Goal: Navigation & Orientation: Find specific page/section

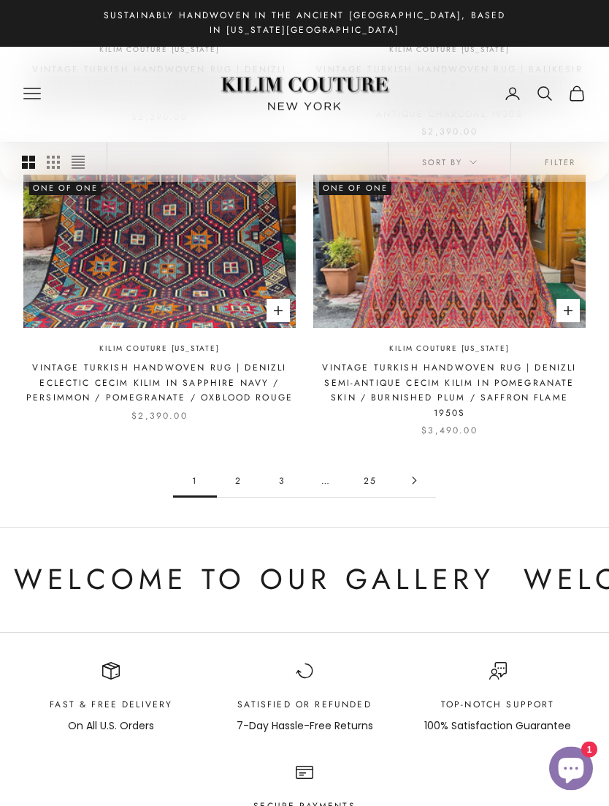
scroll to position [1754, 0]
click at [243, 464] on link "2" at bounding box center [239, 480] width 44 height 33
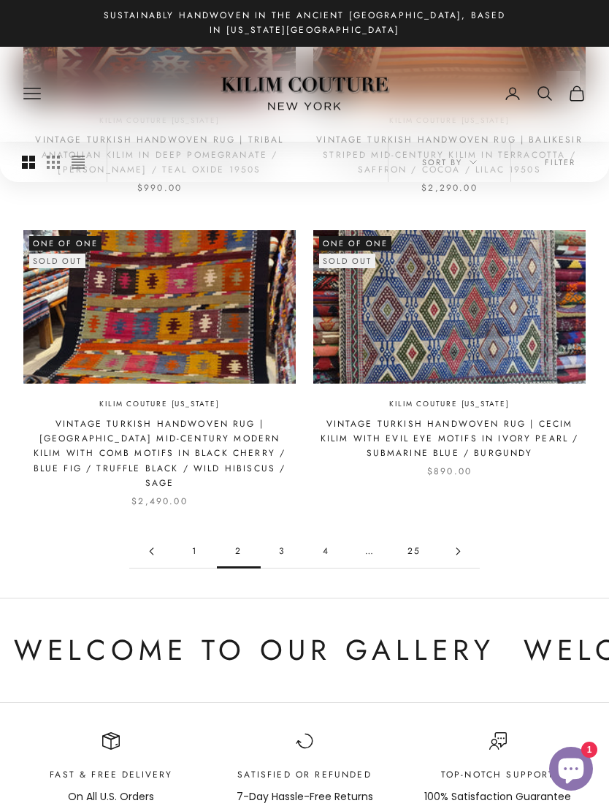
scroll to position [1640, 0]
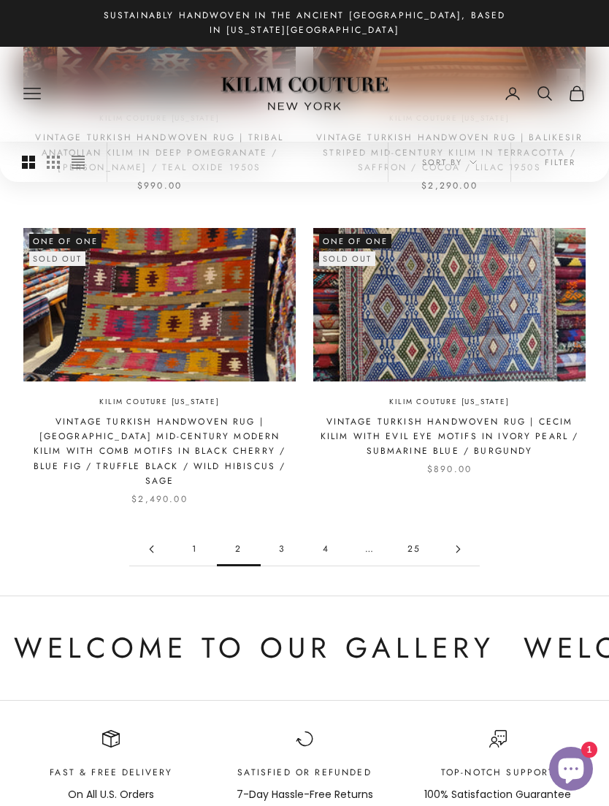
click at [278, 533] on link "3" at bounding box center [283, 549] width 44 height 33
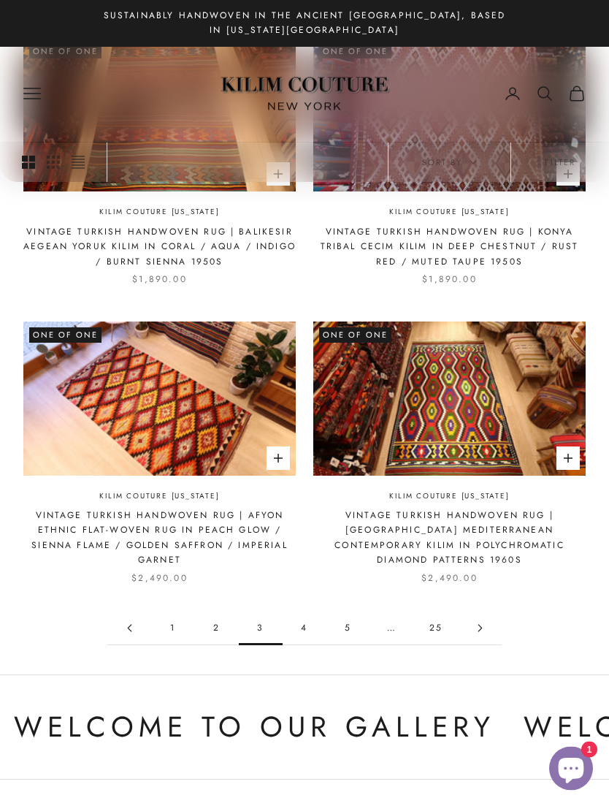
scroll to position [1600, 0]
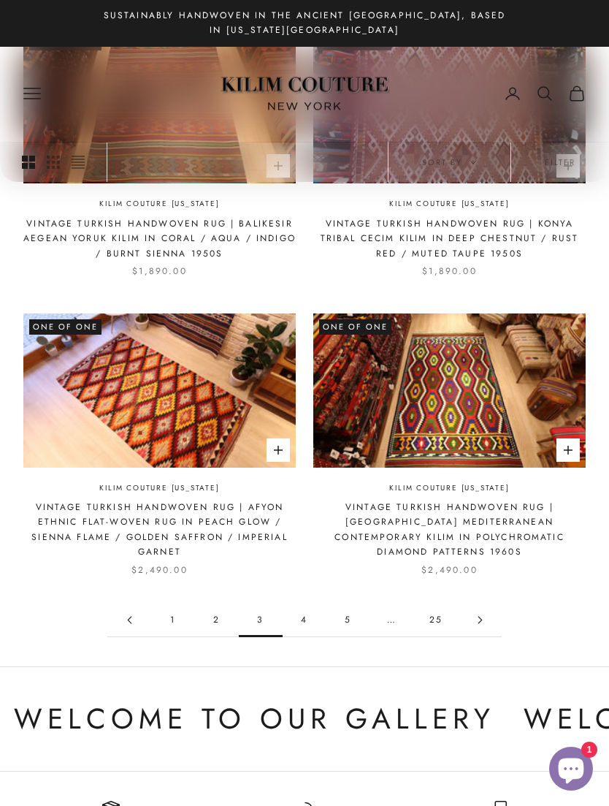
click at [301, 604] on link "4" at bounding box center [305, 620] width 44 height 33
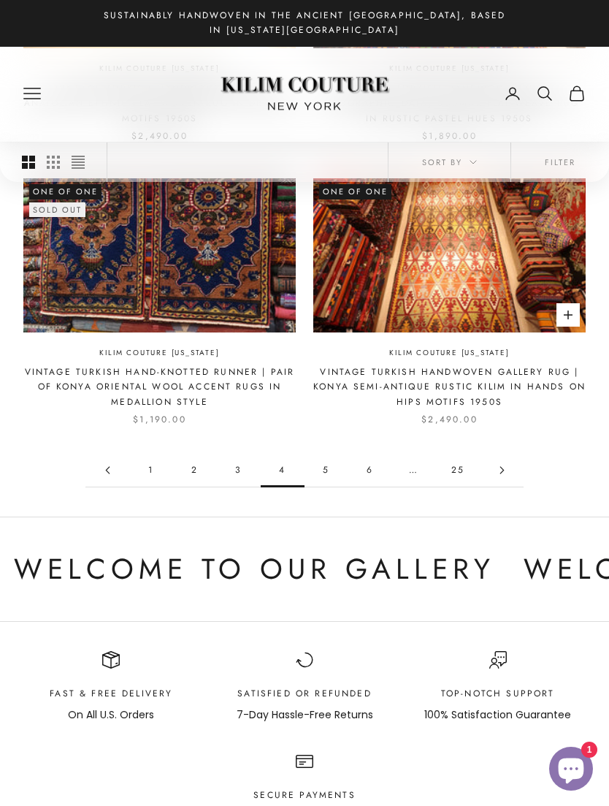
scroll to position [1762, 0]
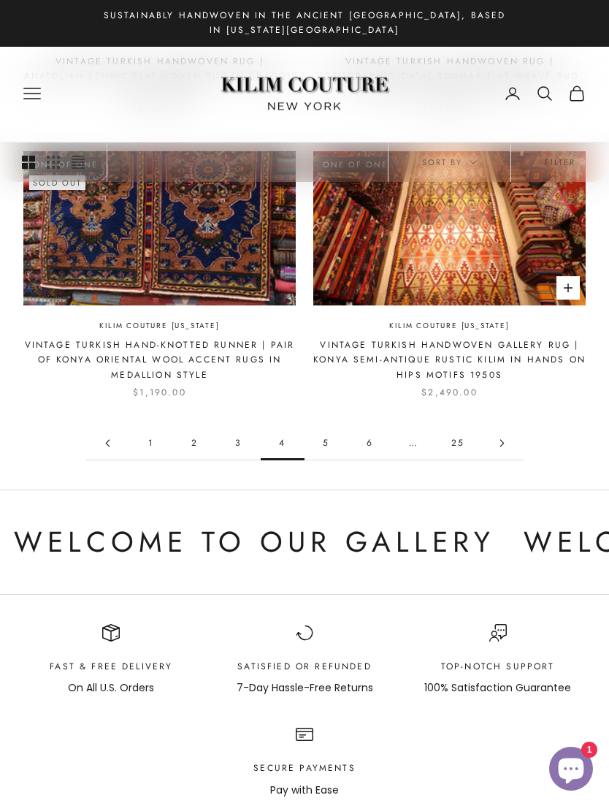
click at [322, 438] on link "5" at bounding box center [327, 443] width 44 height 33
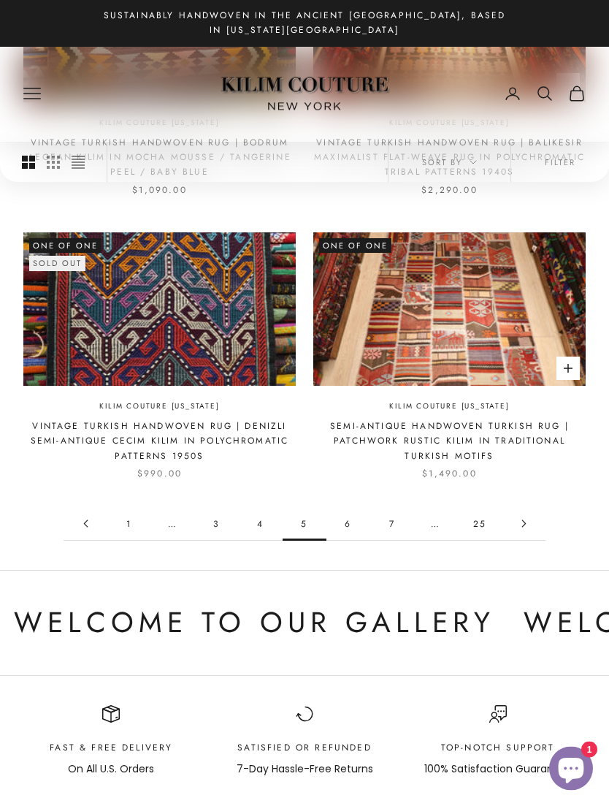
scroll to position [1649, 0]
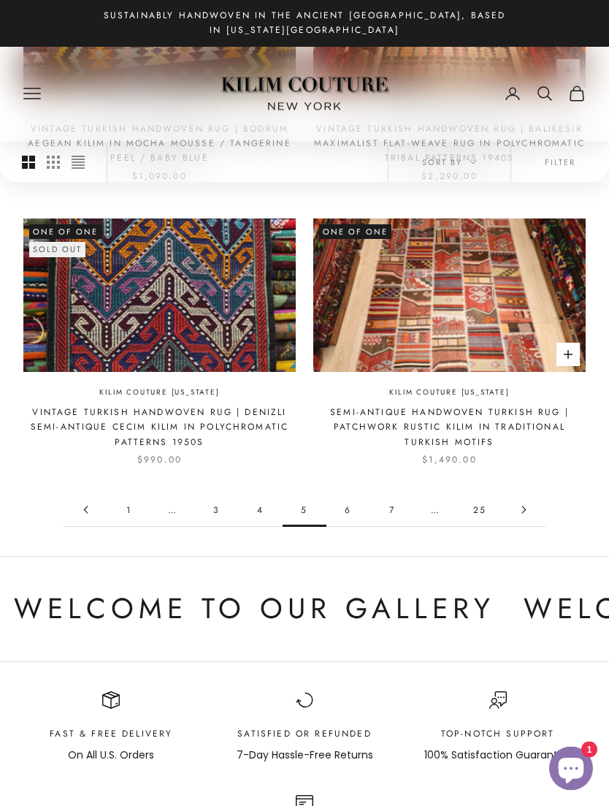
click at [349, 496] on link "6" at bounding box center [349, 510] width 44 height 33
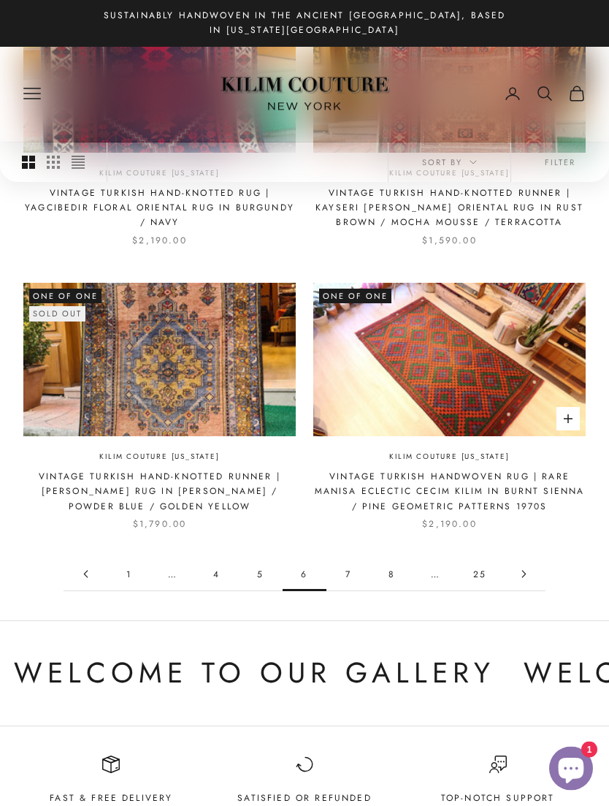
scroll to position [1586, 0]
click at [349, 566] on link "7" at bounding box center [349, 574] width 44 height 33
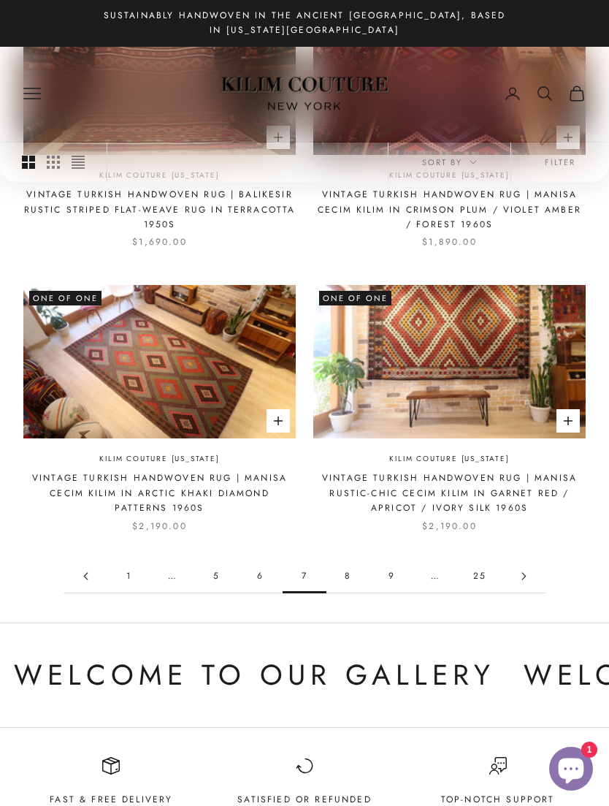
scroll to position [1576, 0]
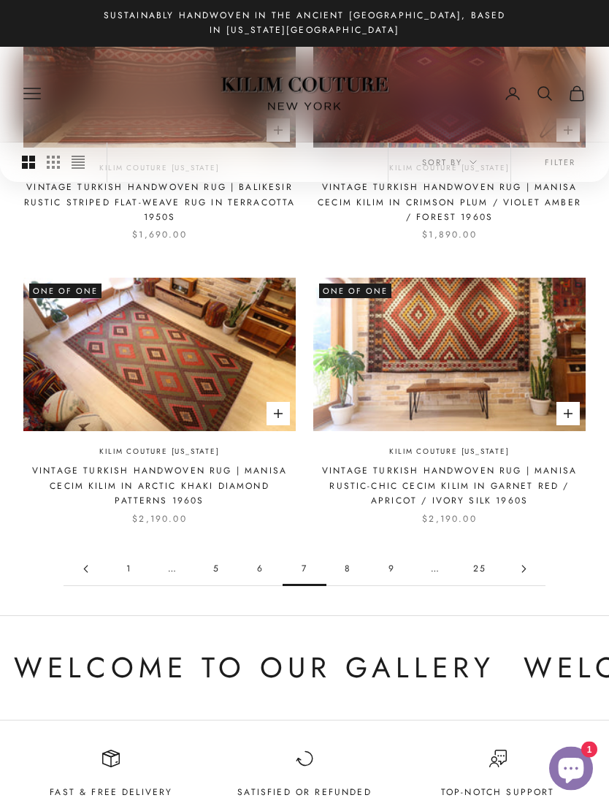
click at [350, 560] on link "8" at bounding box center [349, 569] width 44 height 33
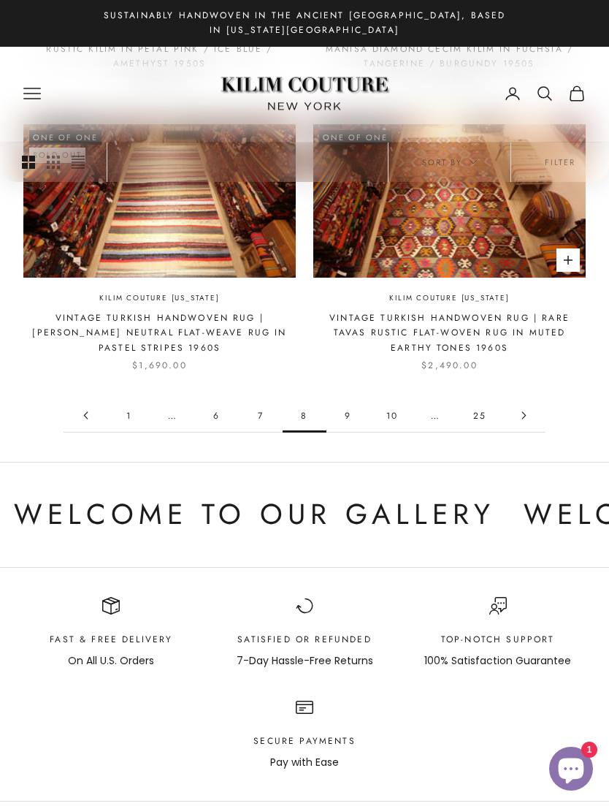
scroll to position [1747, 0]
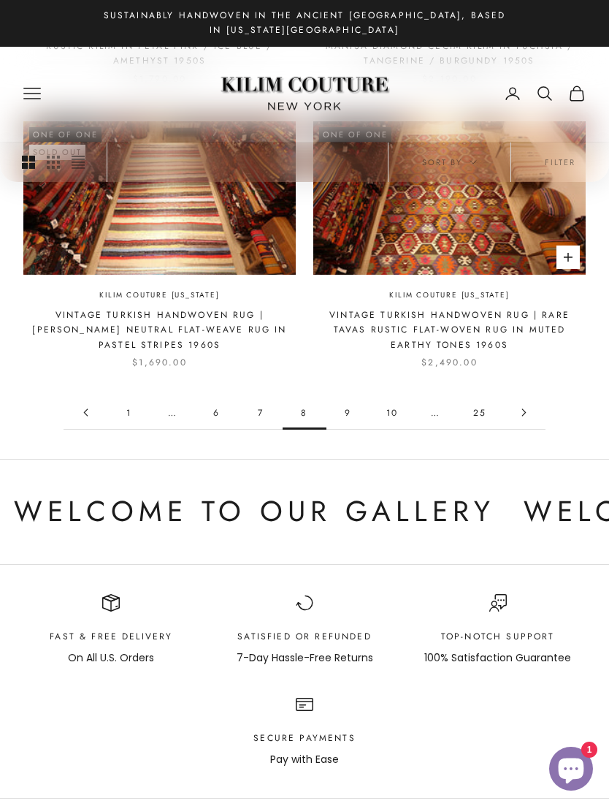
click at [351, 396] on link "9" at bounding box center [349, 412] width 44 height 33
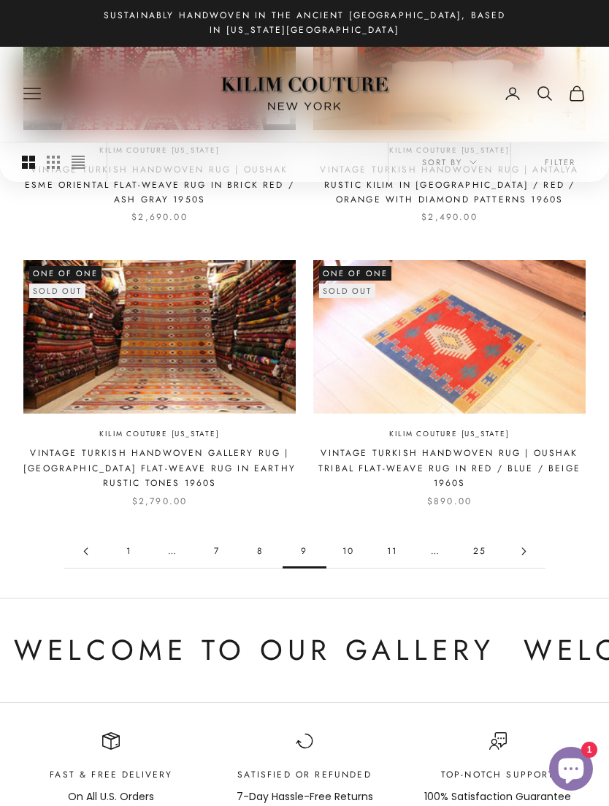
scroll to position [1597, 0]
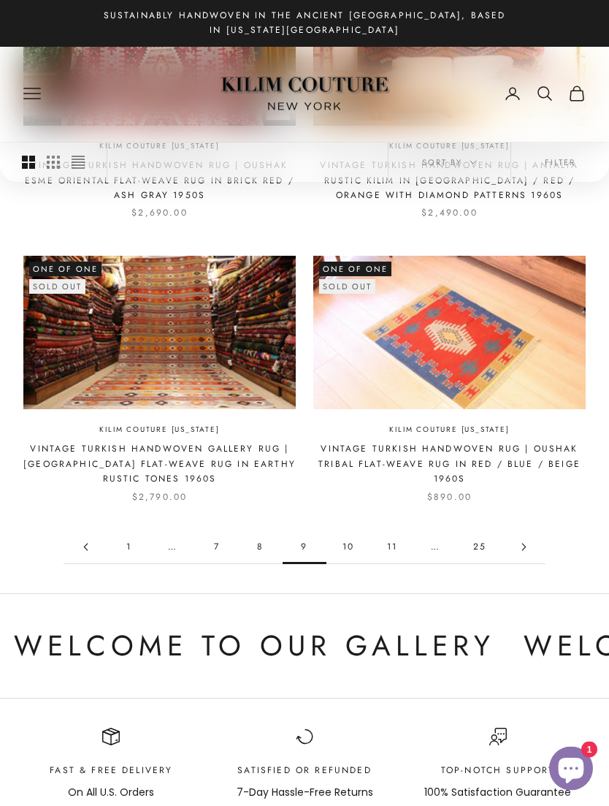
click at [355, 538] on link "10" at bounding box center [349, 547] width 44 height 33
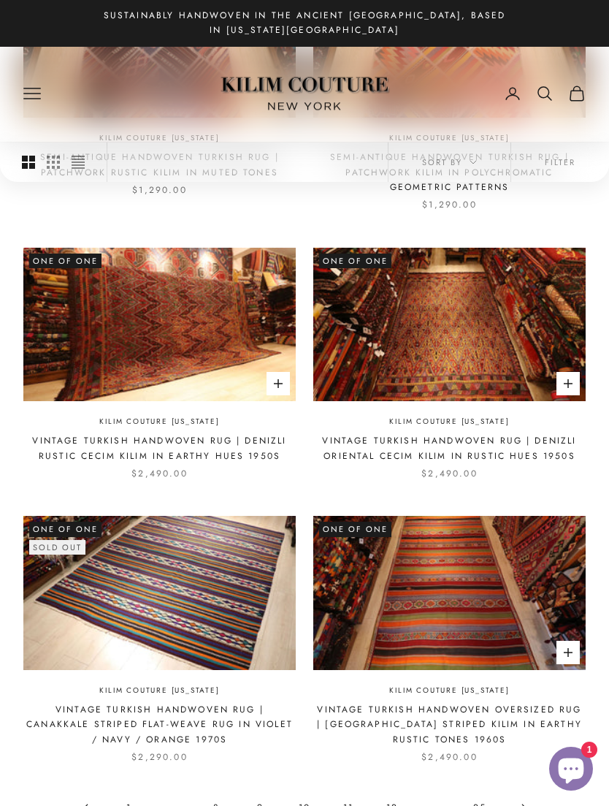
scroll to position [1319, 0]
